Goal: Navigation & Orientation: Find specific page/section

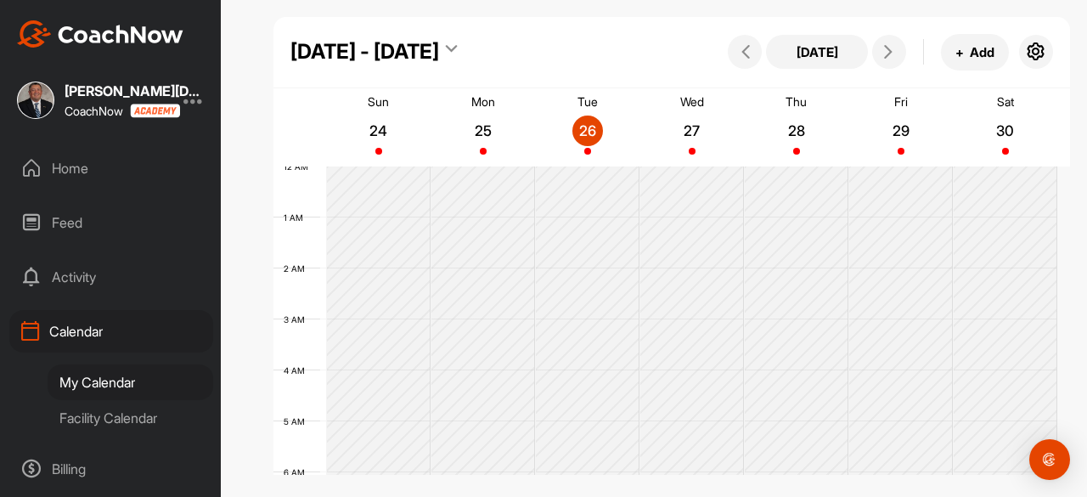
scroll to position [464, 0]
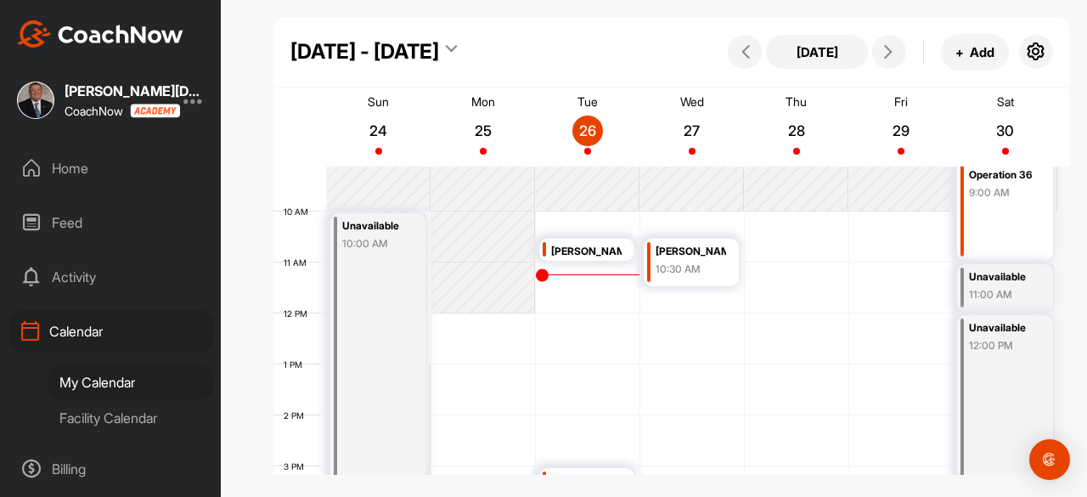
click at [586, 247] on div "[PERSON_NAME]" at bounding box center [586, 252] width 70 height 20
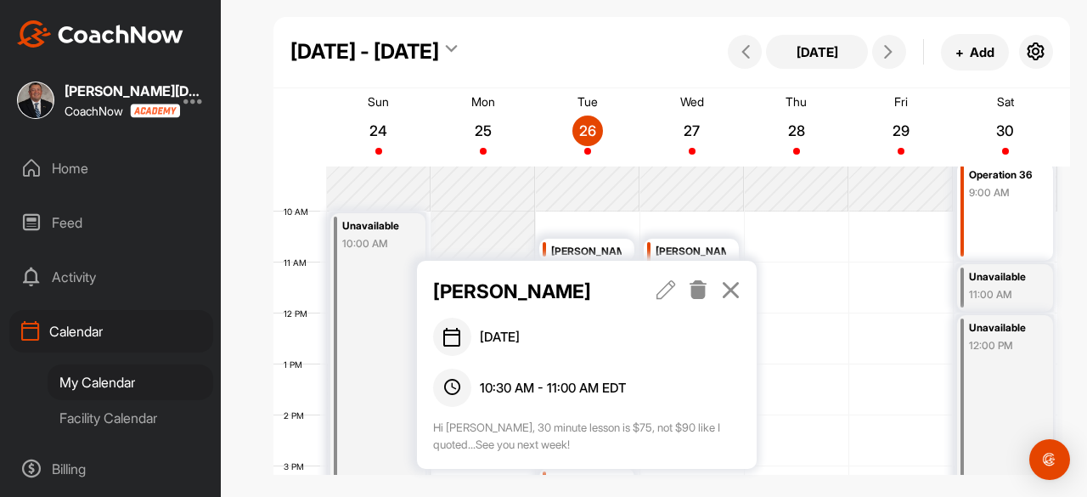
click at [86, 173] on div "Home" at bounding box center [111, 168] width 204 height 42
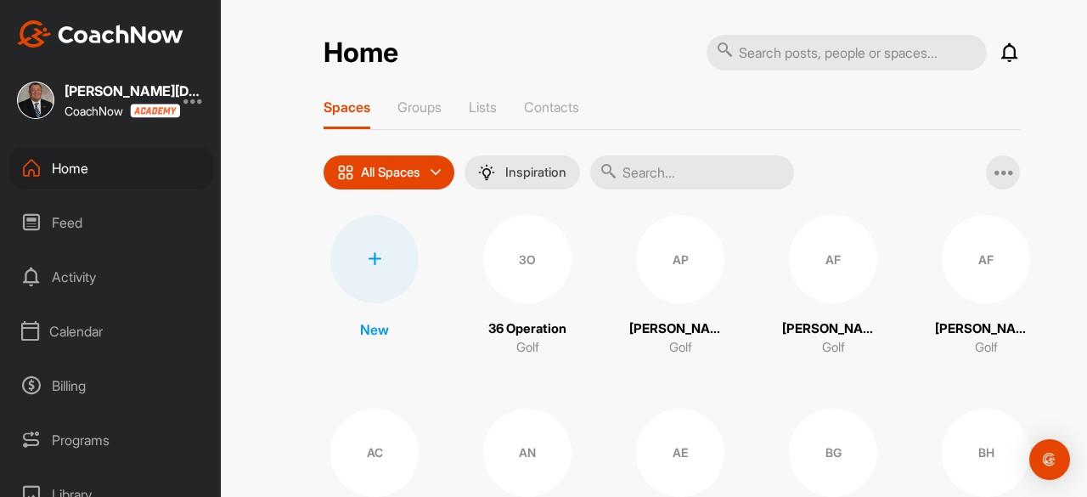
click at [548, 109] on p "Contacts" at bounding box center [551, 106] width 55 height 17
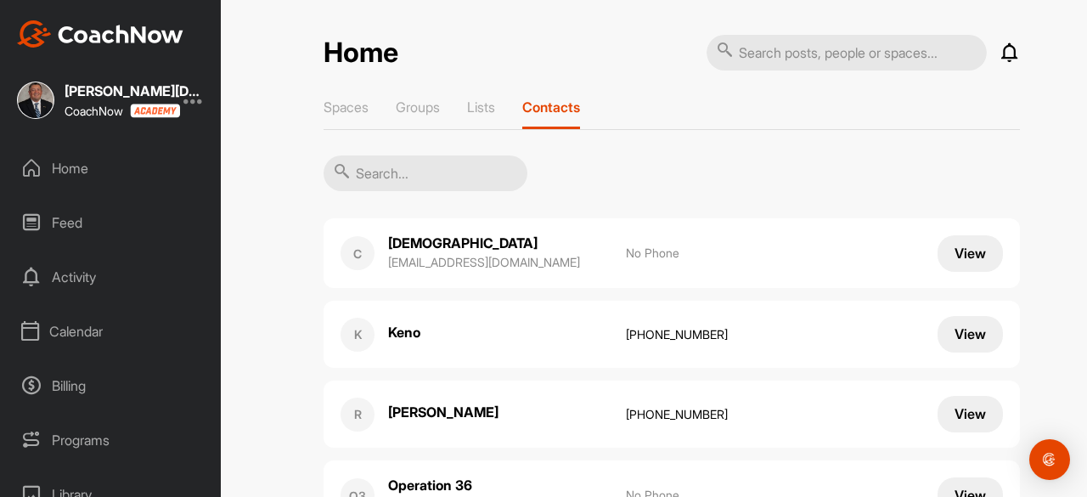
click at [450, 175] on input "text" at bounding box center [425, 173] width 204 height 36
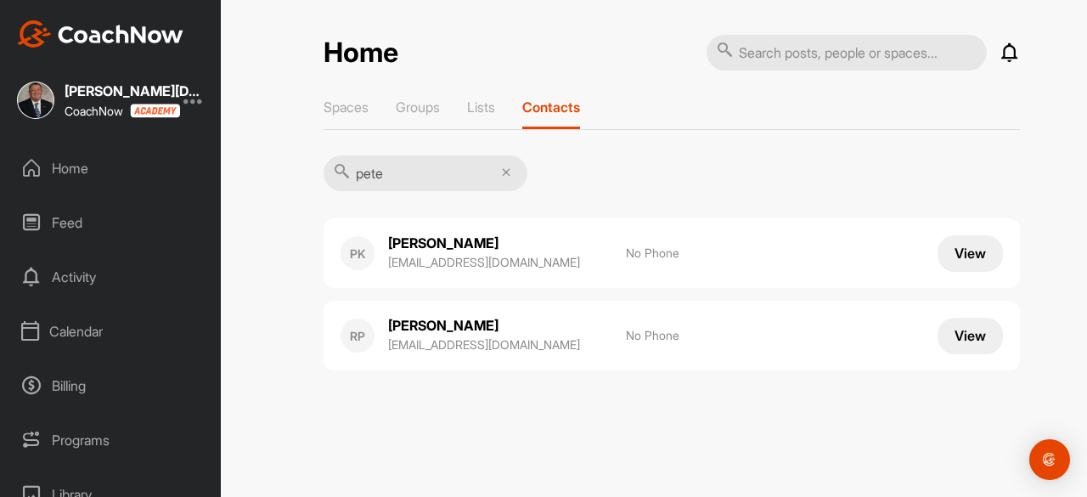
type input "pete"
click at [75, 329] on div "Calendar" at bounding box center [111, 331] width 204 height 42
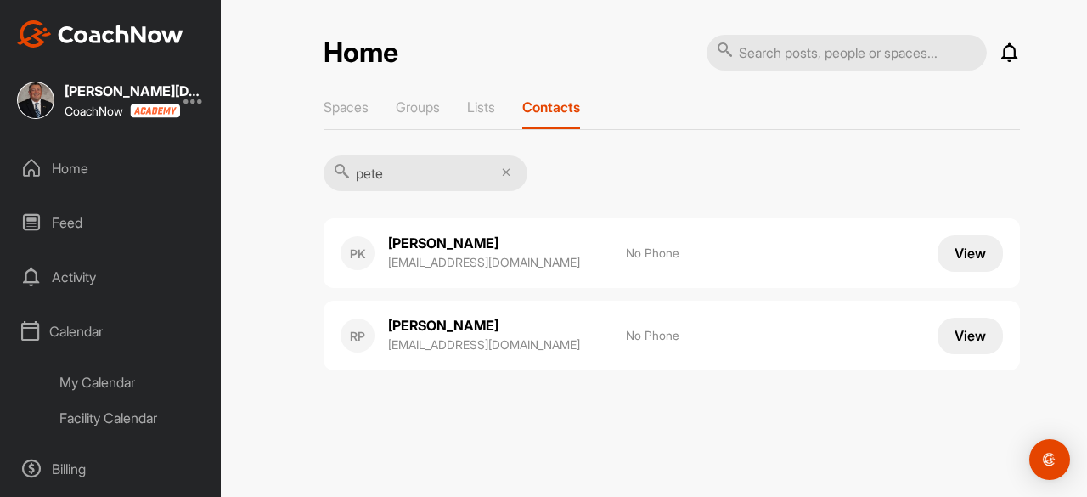
click at [95, 412] on div "Facility Calendar" at bounding box center [131, 418] width 166 height 36
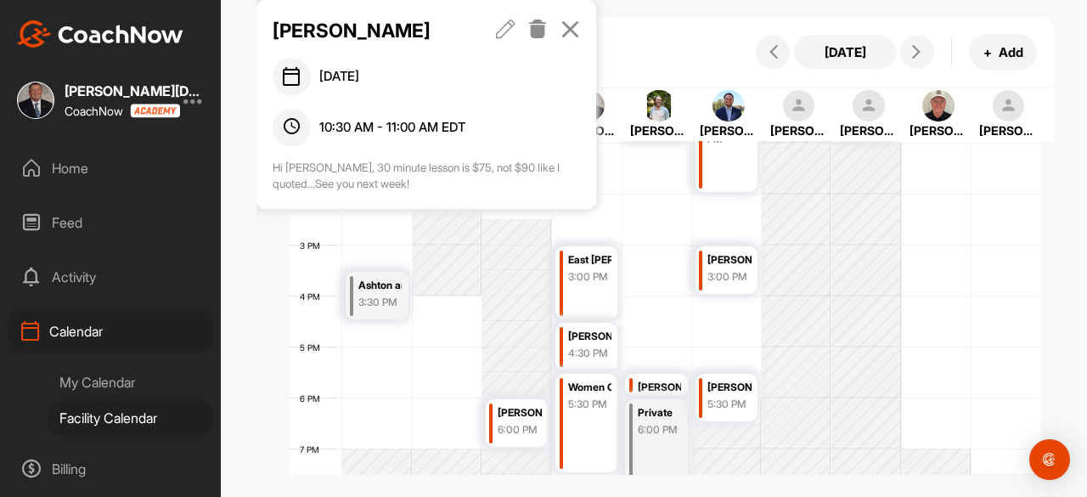
scroll to position [634, 0]
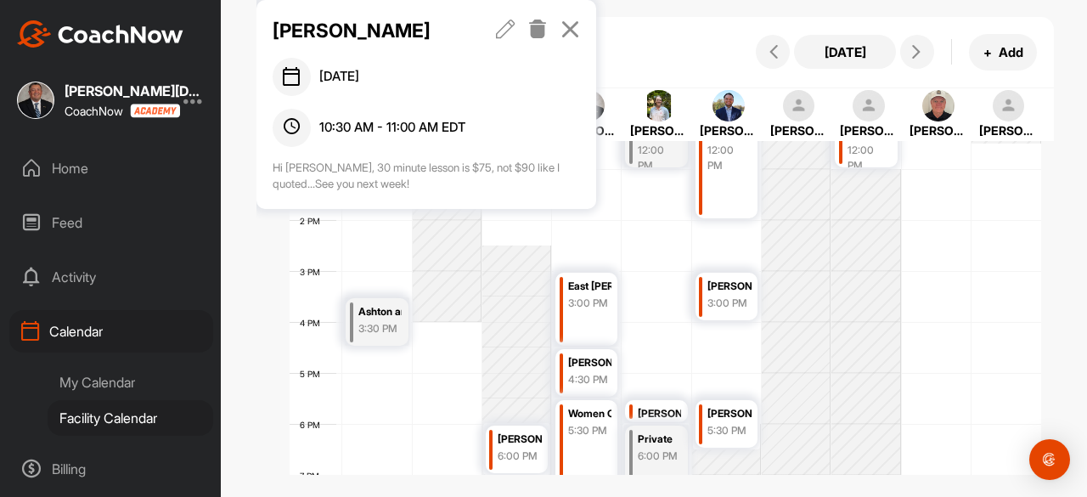
click at [575, 26] on icon at bounding box center [570, 29] width 20 height 19
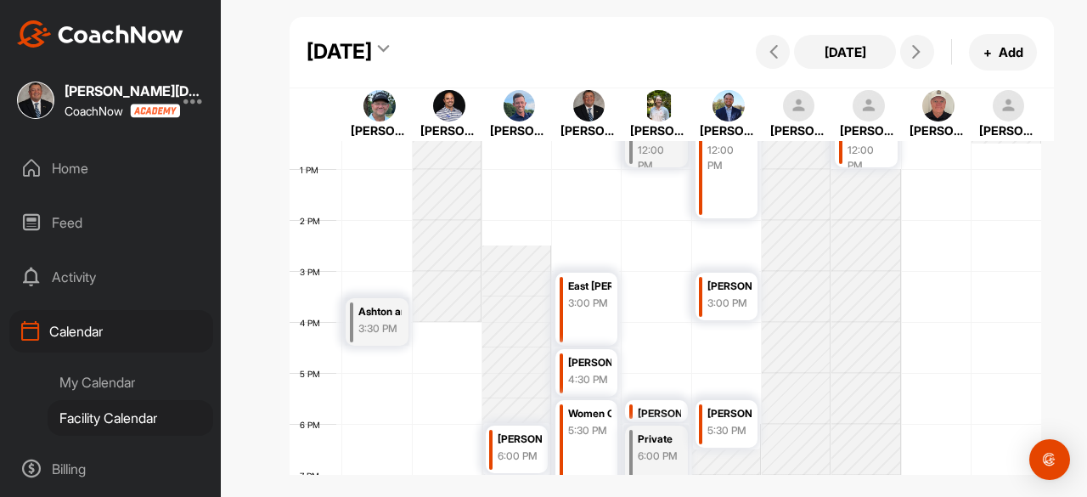
scroll to position [719, 0]
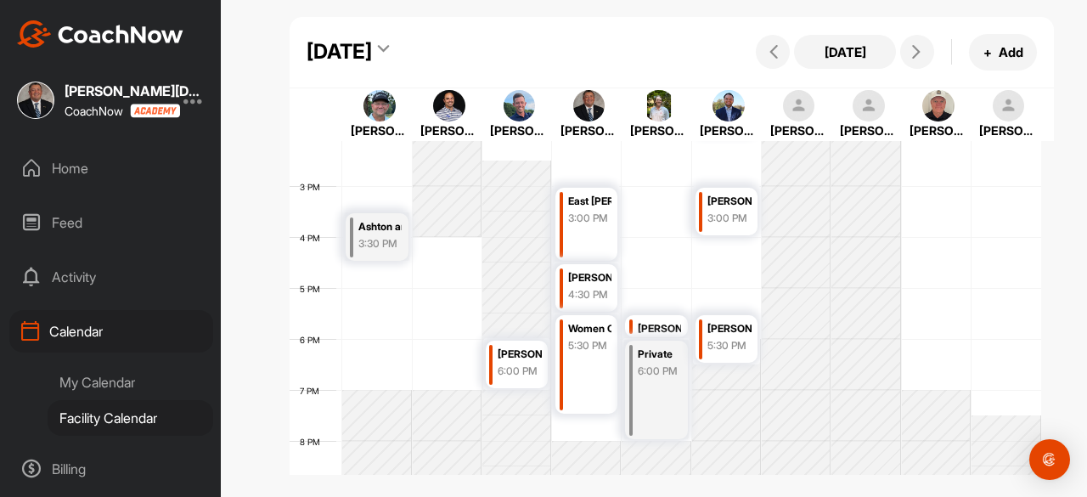
click at [140, 419] on div "Facility Calendar" at bounding box center [131, 418] width 166 height 36
click at [121, 386] on div "My Calendar" at bounding box center [131, 382] width 166 height 36
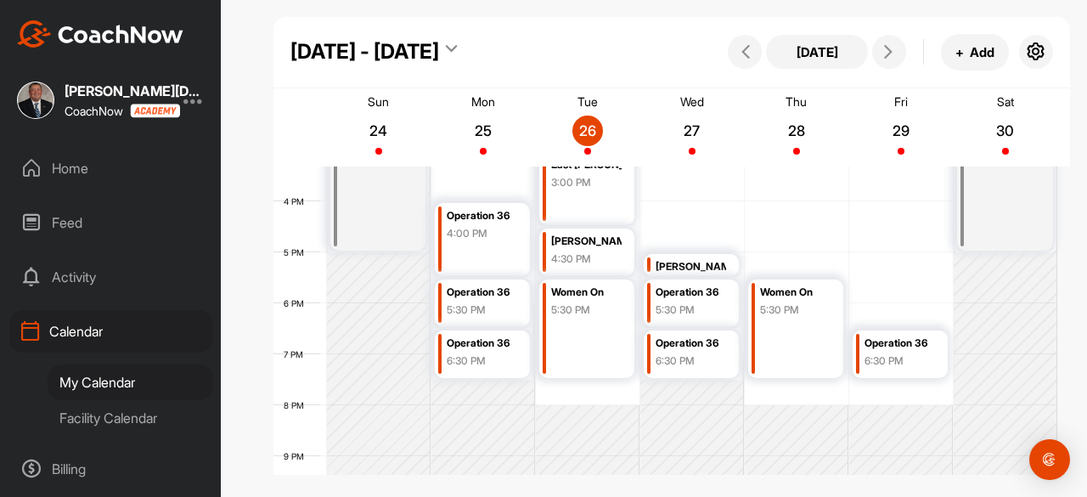
scroll to position [719, 0]
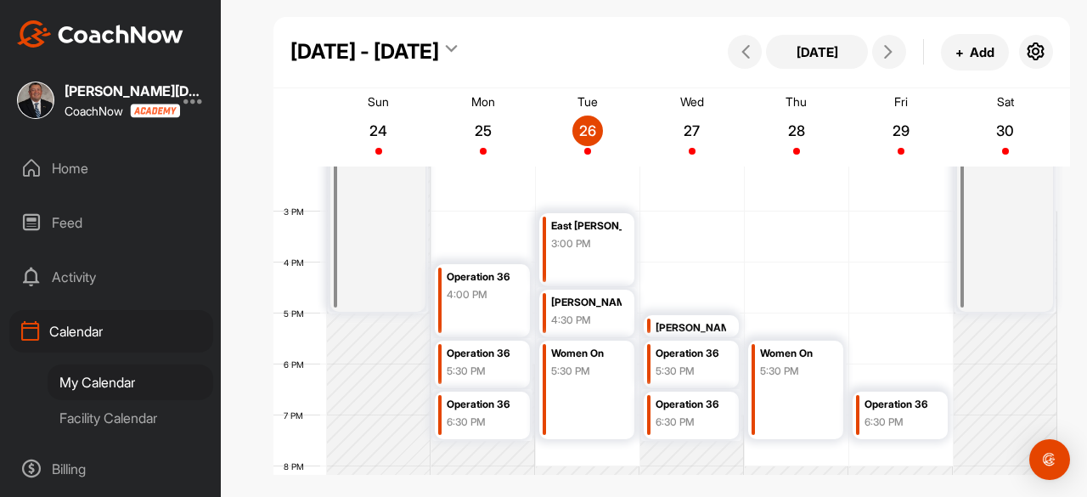
click at [116, 411] on div "Facility Calendar" at bounding box center [131, 418] width 166 height 36
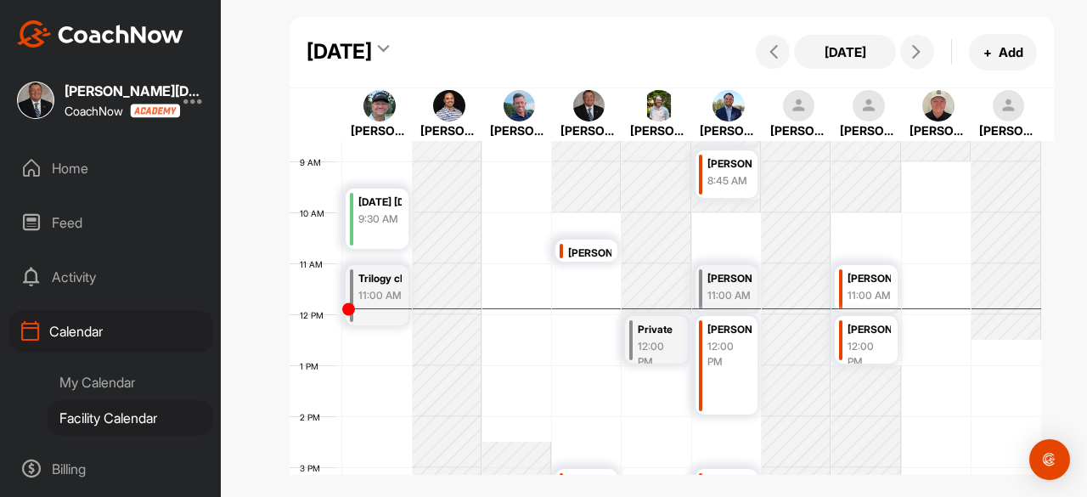
scroll to position [464, 0]
